Goal: Transaction & Acquisition: Purchase product/service

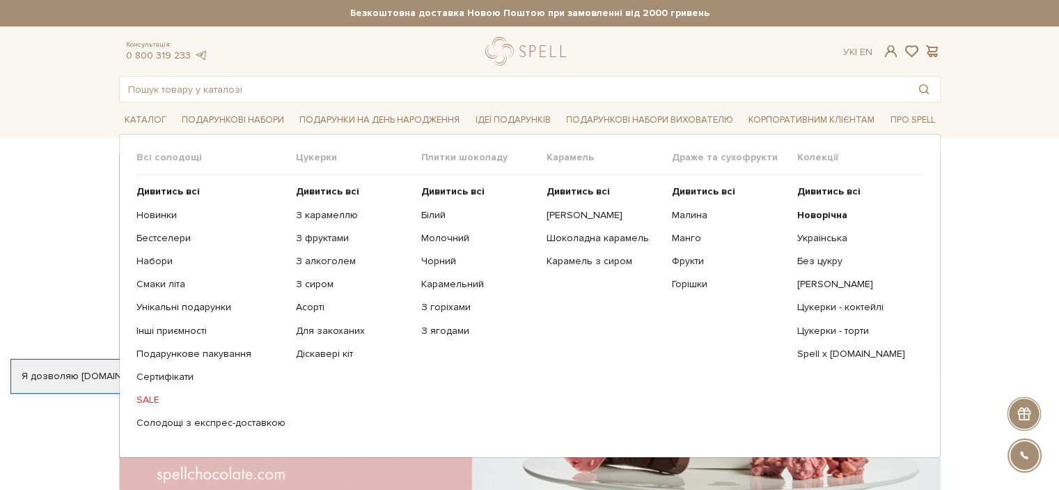
click at [570, 158] on span "Карамель" at bounding box center [609, 157] width 125 height 13
click at [570, 187] on b "Дивитись всі" at bounding box center [578, 191] width 63 height 12
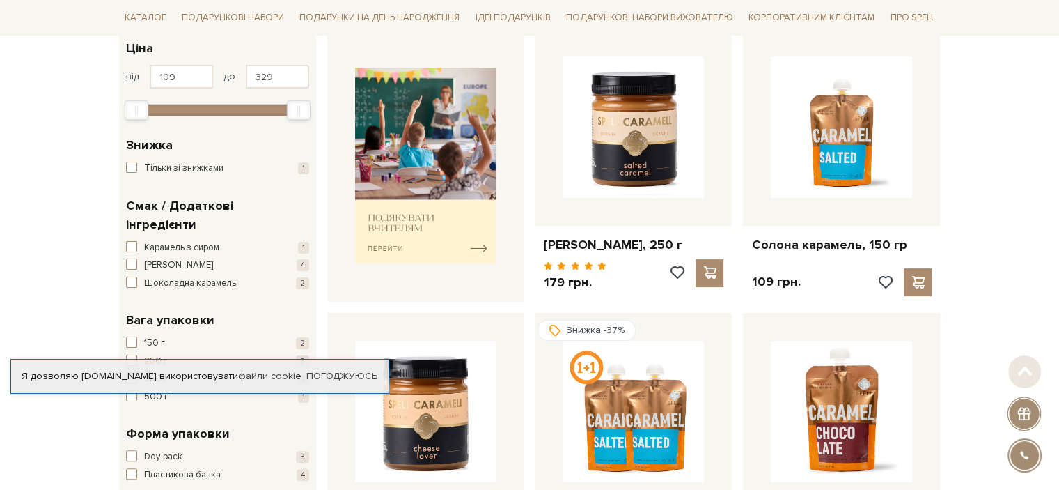
scroll to position [279, 0]
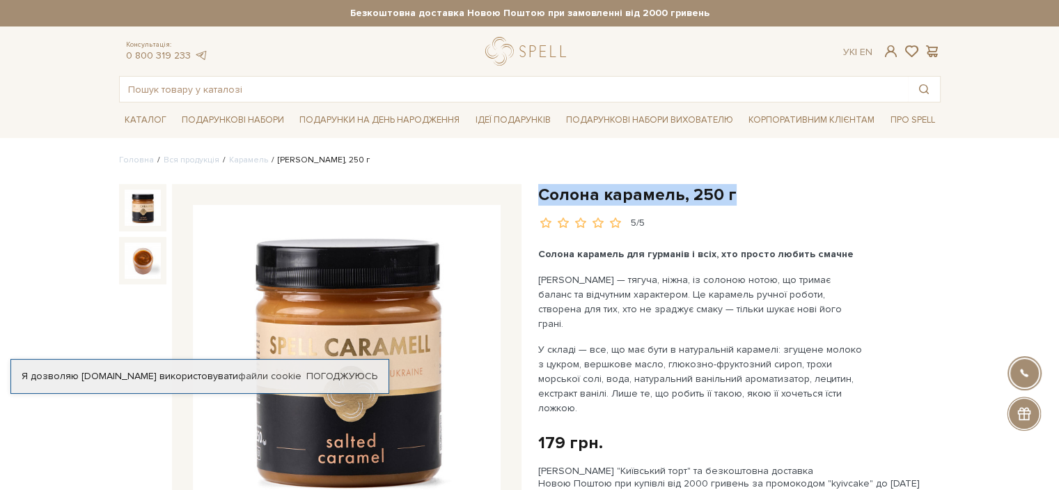
drag, startPoint x: 545, startPoint y: 194, endPoint x: 733, endPoint y: 193, distance: 188.0
copy h1 "Солона карамель, 250 г"
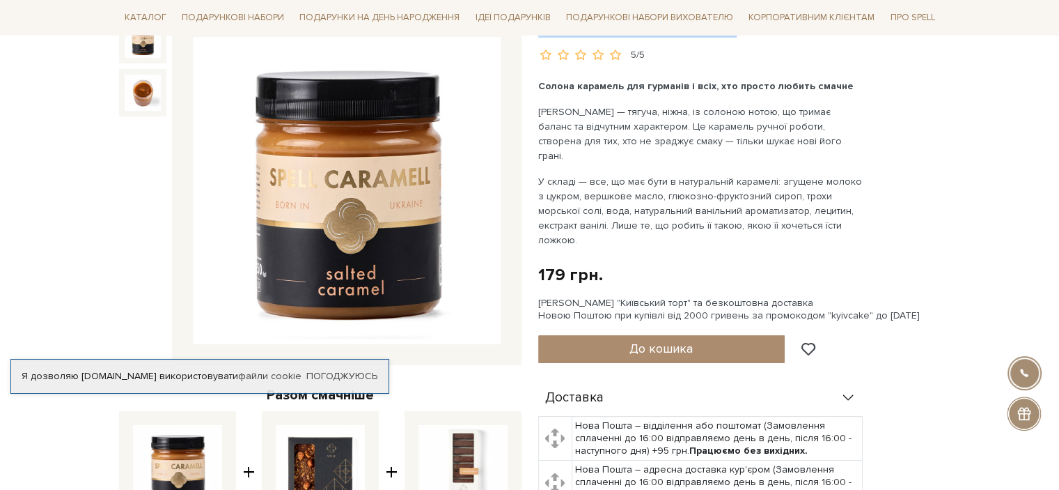
scroll to position [209, 0]
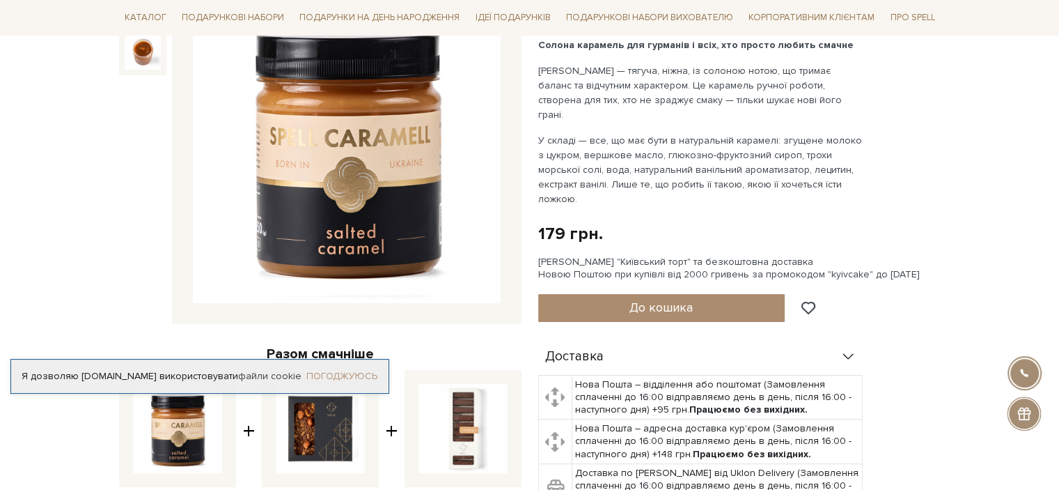
click at [347, 374] on link "Погоджуюсь" at bounding box center [341, 376] width 71 height 13
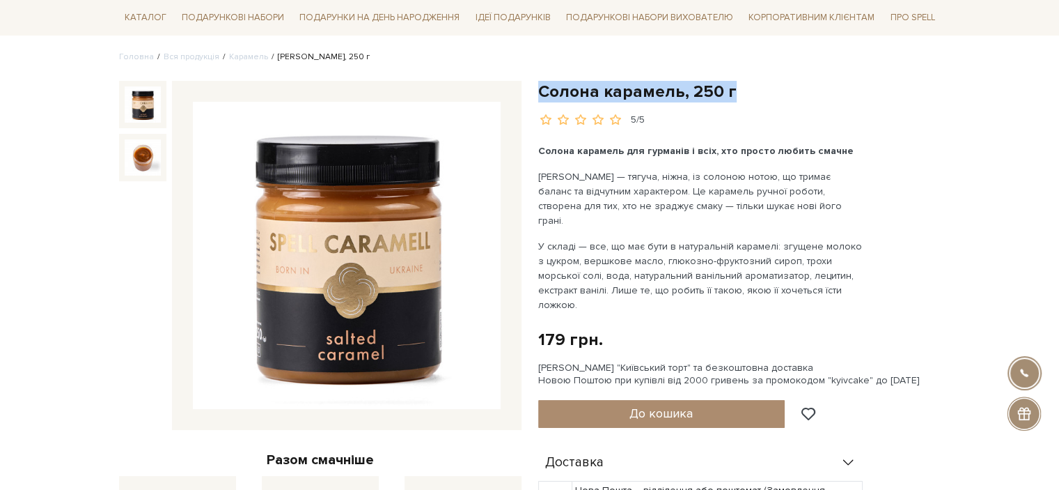
scroll to position [70, 0]
